Goal: Information Seeking & Learning: Learn about a topic

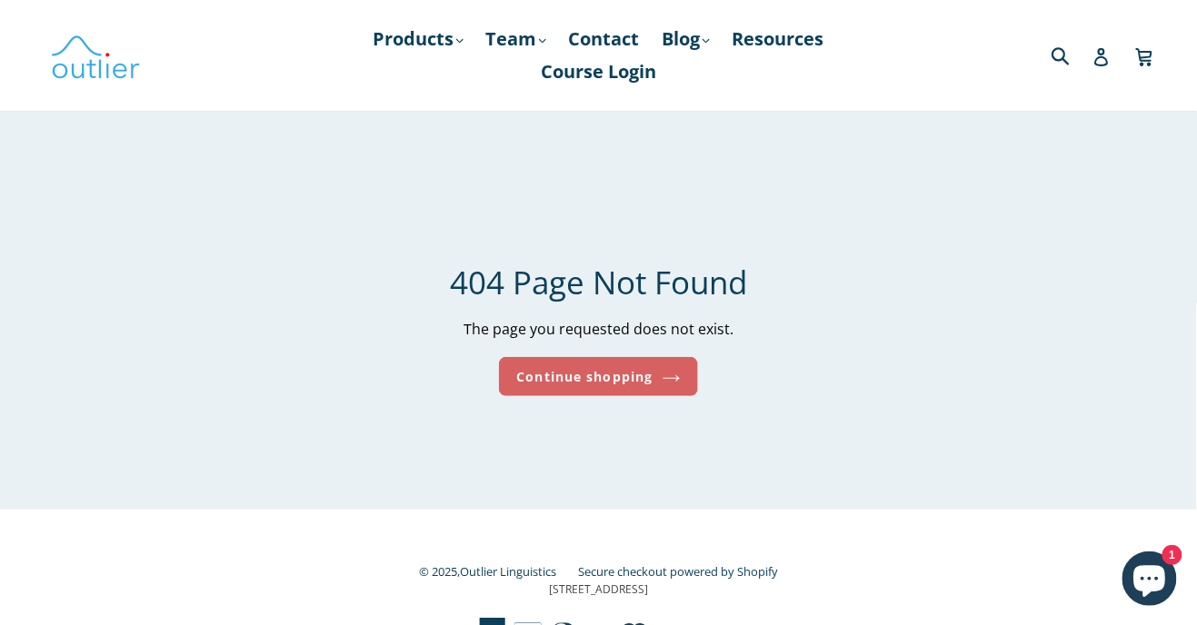
click at [673, 385] on link "Continue shopping" at bounding box center [598, 376] width 198 height 39
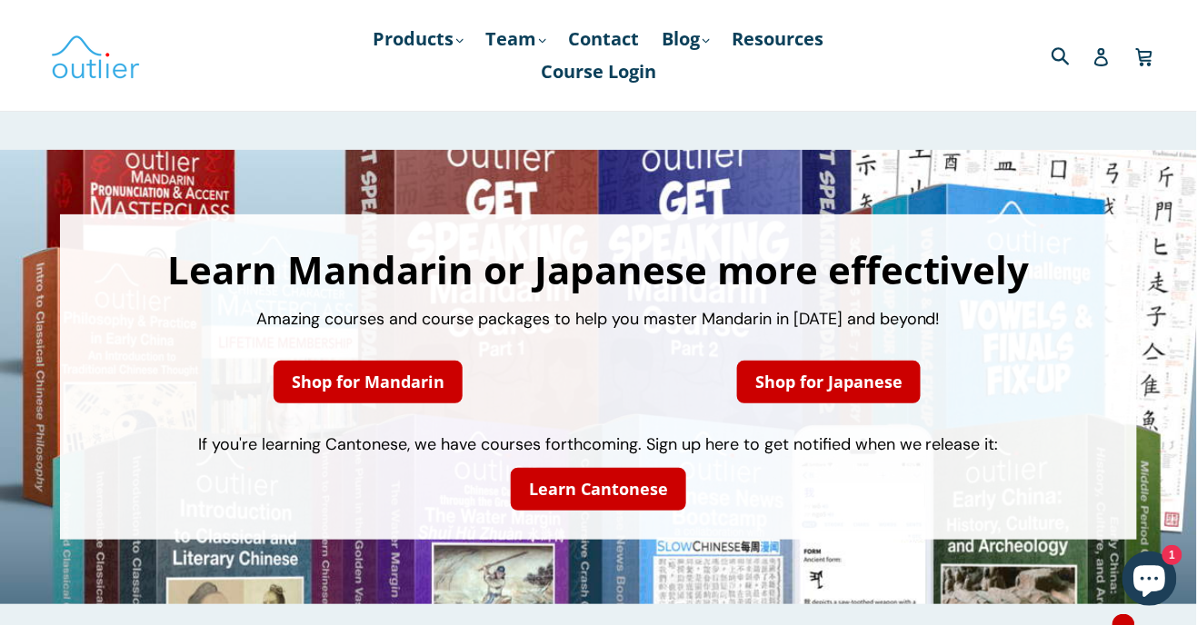
click at [948, 37] on div "Submit" at bounding box center [1015, 54] width 284 height 37
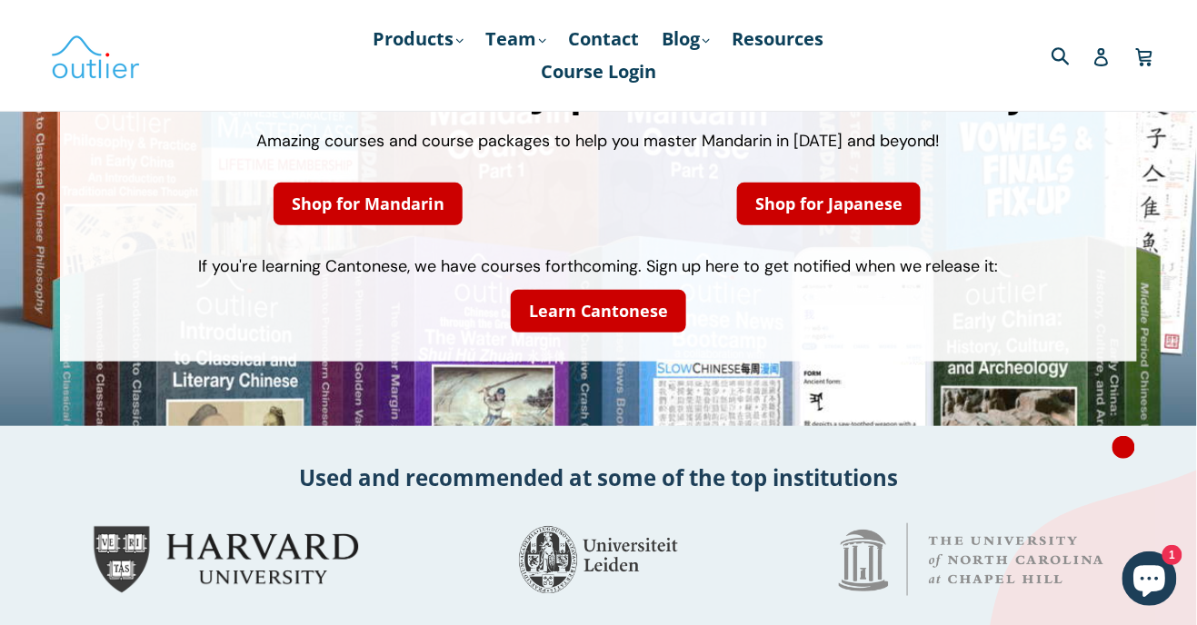
scroll to position [168, 0]
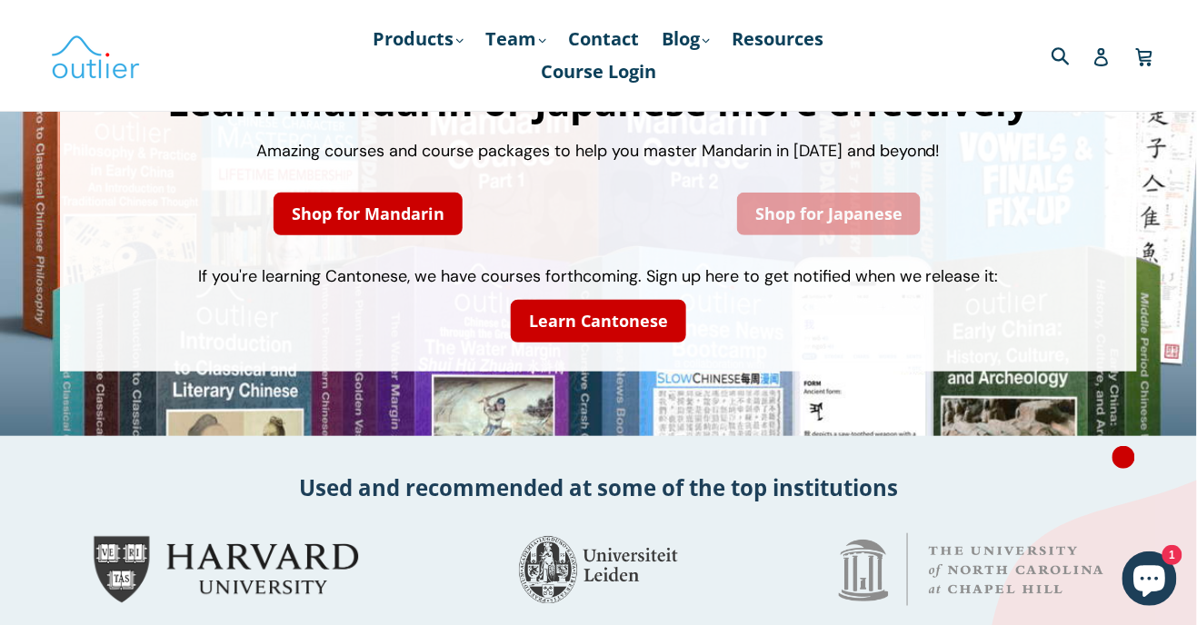
click at [874, 217] on link "Shop for Japanese" at bounding box center [829, 214] width 184 height 43
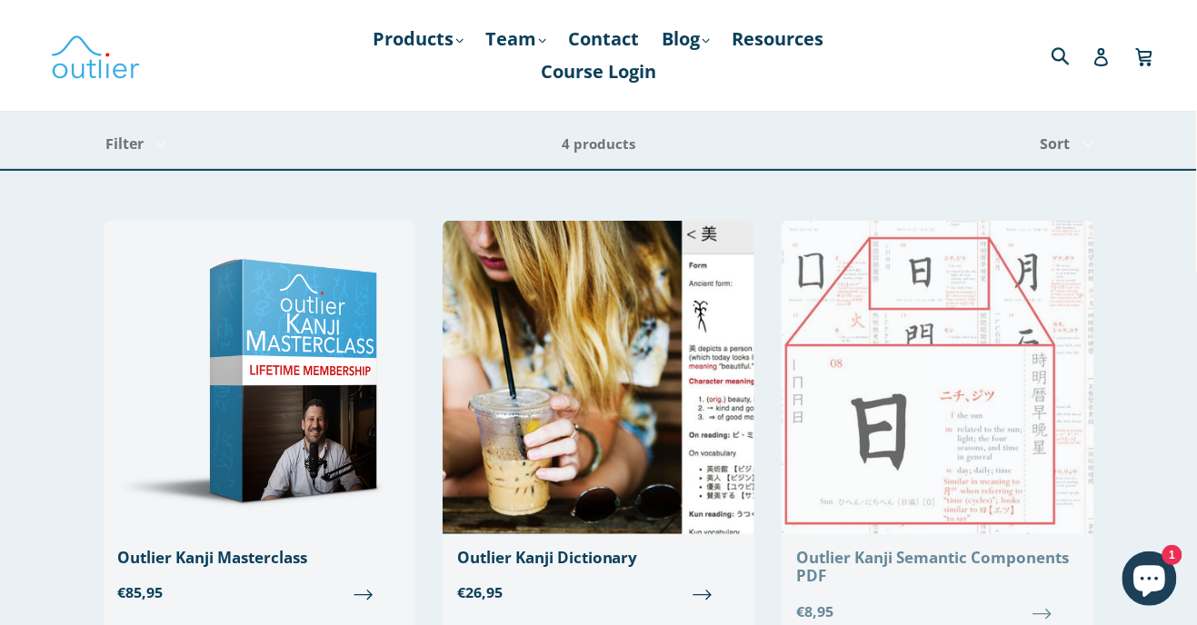
scroll to position [30, 0]
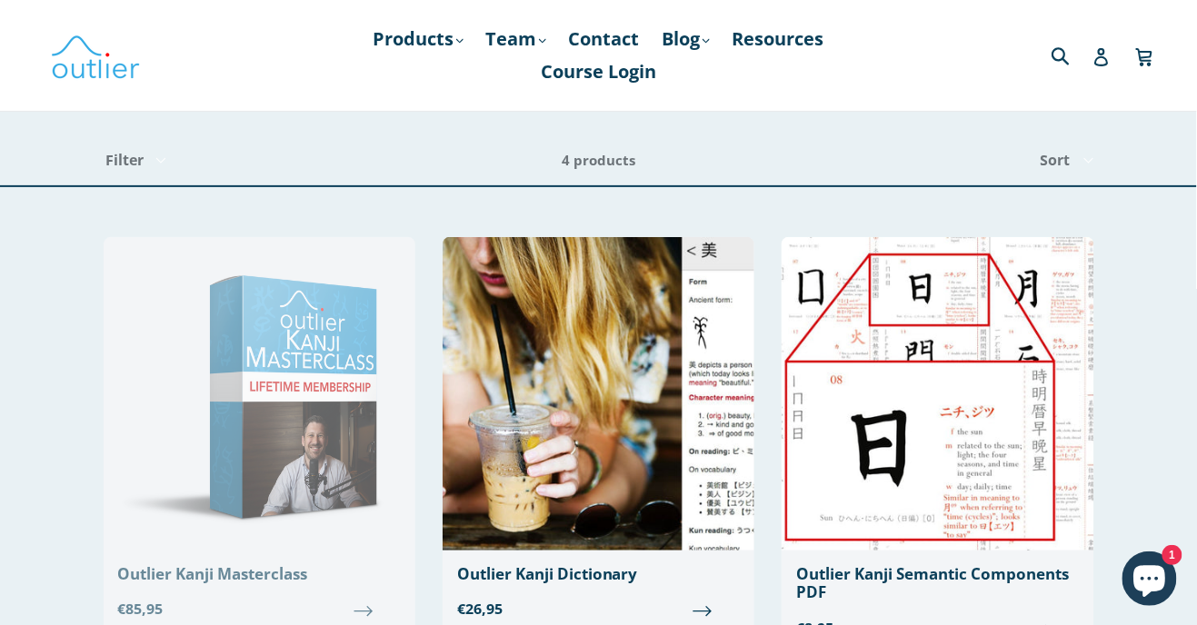
click at [360, 620] on span "€85,95" at bounding box center [259, 609] width 283 height 22
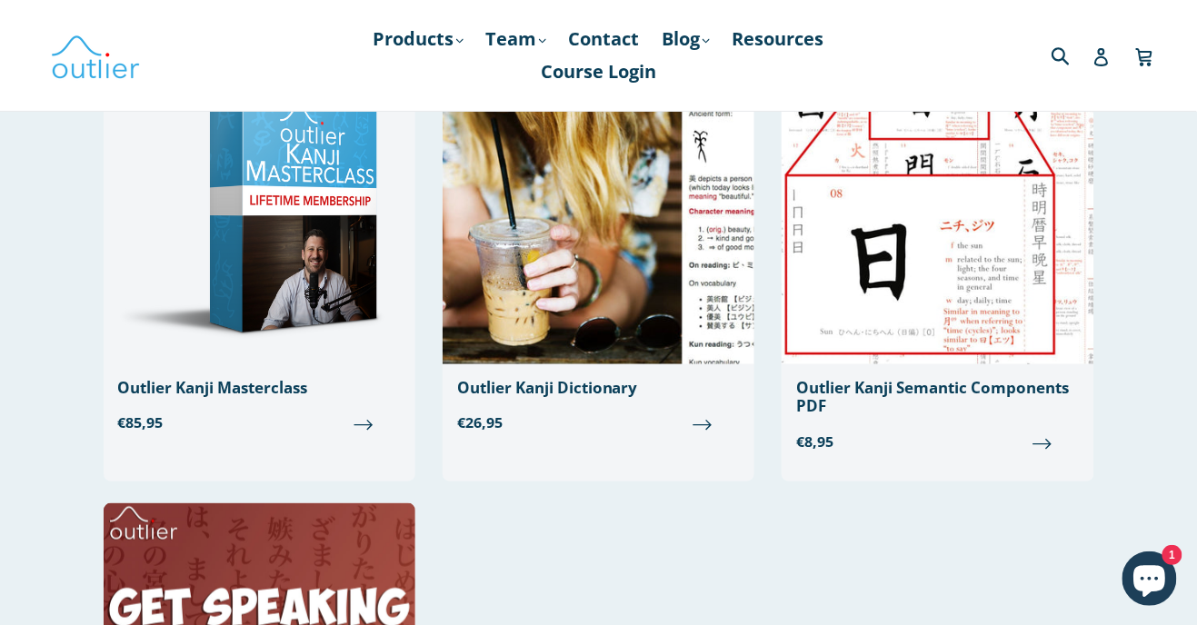
scroll to position [188, 0]
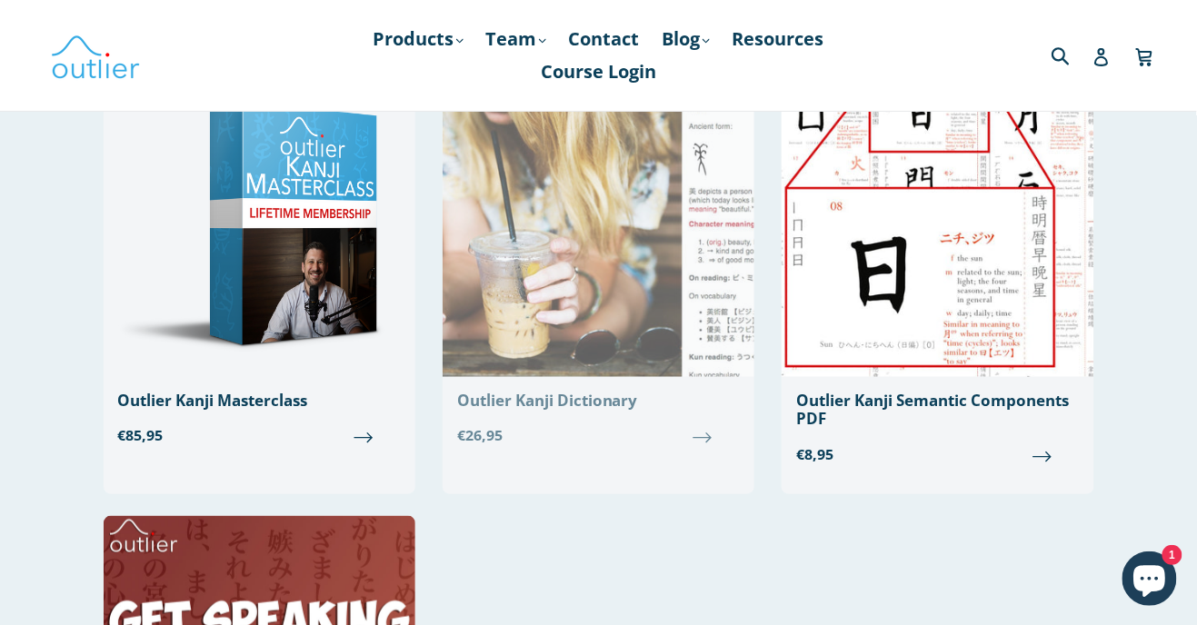
click at [703, 439] on span "€26,95" at bounding box center [598, 436] width 283 height 22
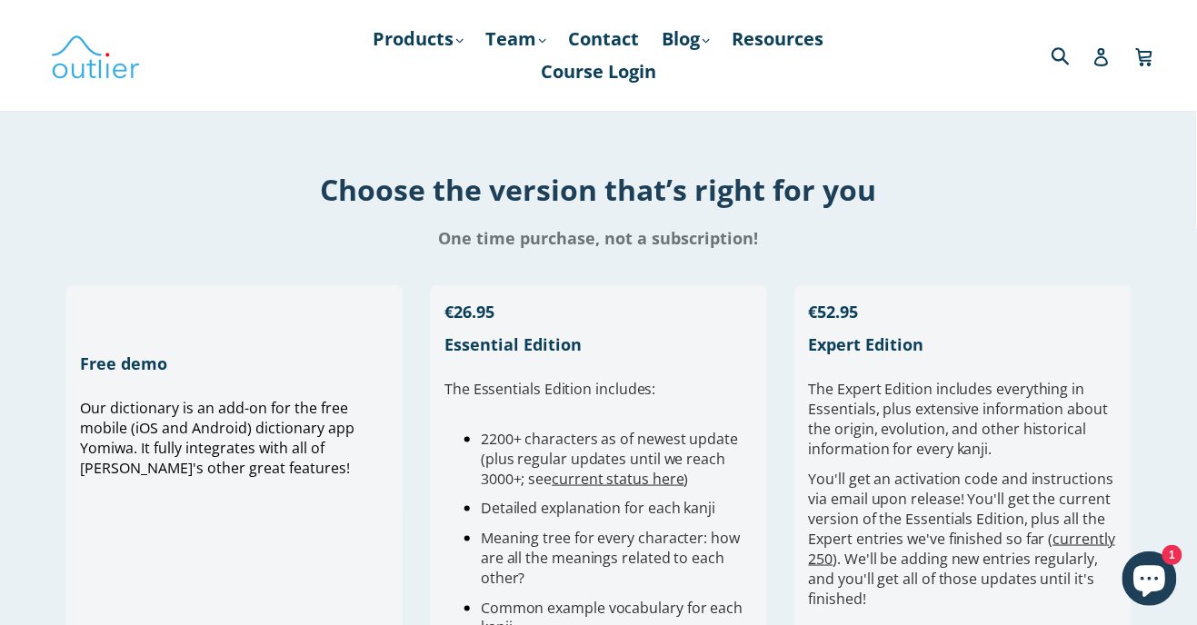
scroll to position [303, 0]
